Goal: Find specific page/section: Find specific page/section

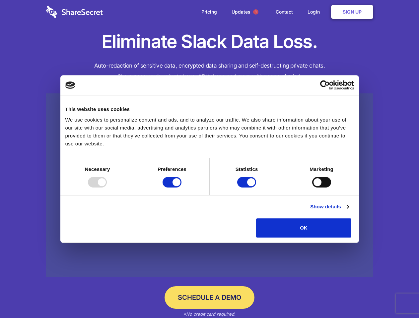
click at [107, 188] on div at bounding box center [97, 182] width 19 height 11
click at [181, 188] on input "Preferences" at bounding box center [172, 182] width 19 height 11
checkbox input "false"
click at [247, 188] on input "Statistics" at bounding box center [246, 182] width 19 height 11
checkbox input "false"
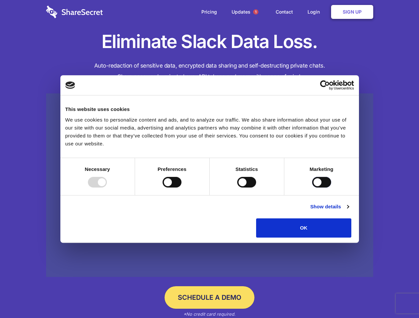
click at [312, 188] on input "Marketing" at bounding box center [321, 182] width 19 height 11
checkbox input "true"
click at [349, 211] on link "Show details" at bounding box center [329, 207] width 38 height 8
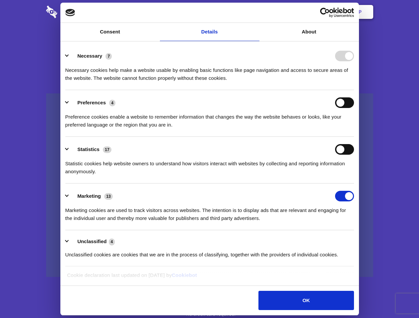
click at [354, 82] on div "Necessary cookies help make a website usable by enabling basic functions like p…" at bounding box center [209, 71] width 289 height 21
click at [255, 12] on span "1" at bounding box center [255, 11] width 5 height 5
